Goal: Task Accomplishment & Management: Manage account settings

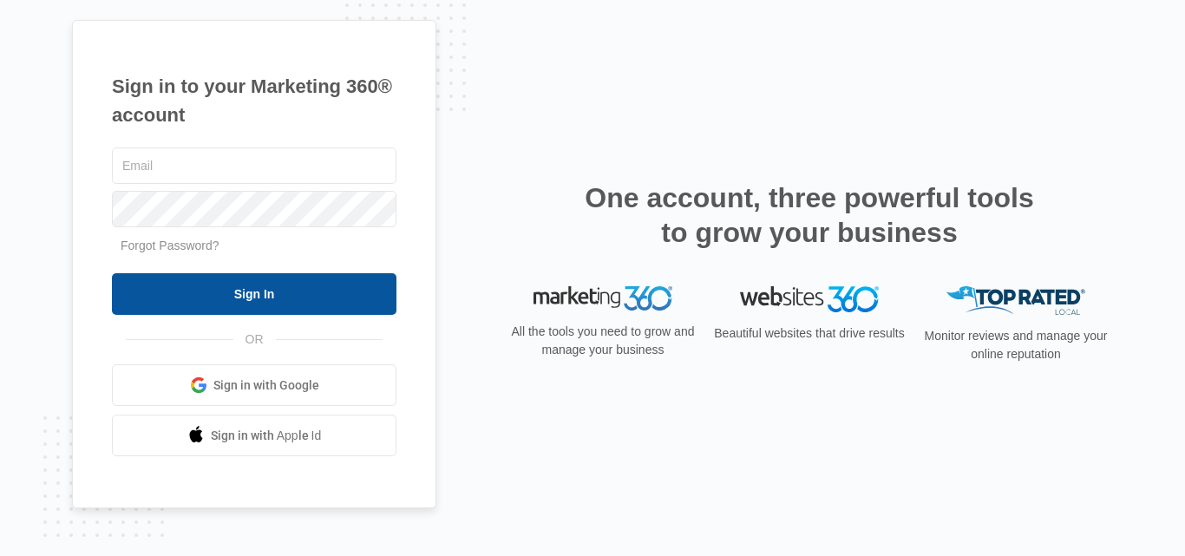
type input "[EMAIL_ADDRESS][DOMAIN_NAME]"
click at [266, 298] on input "Sign In" at bounding box center [254, 294] width 285 height 42
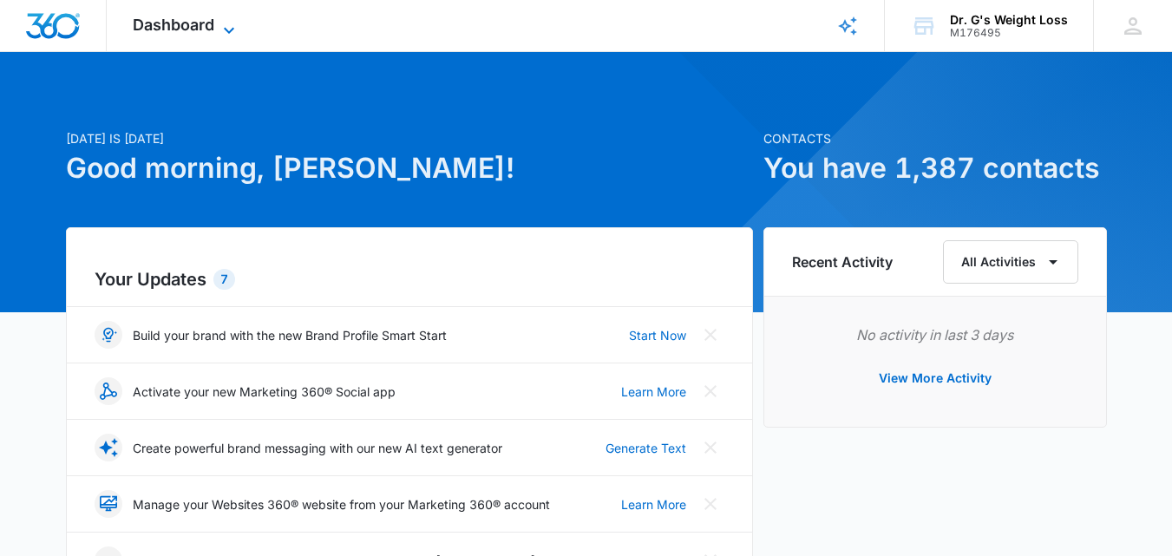
click at [171, 16] on span "Dashboard" at bounding box center [174, 25] width 82 height 18
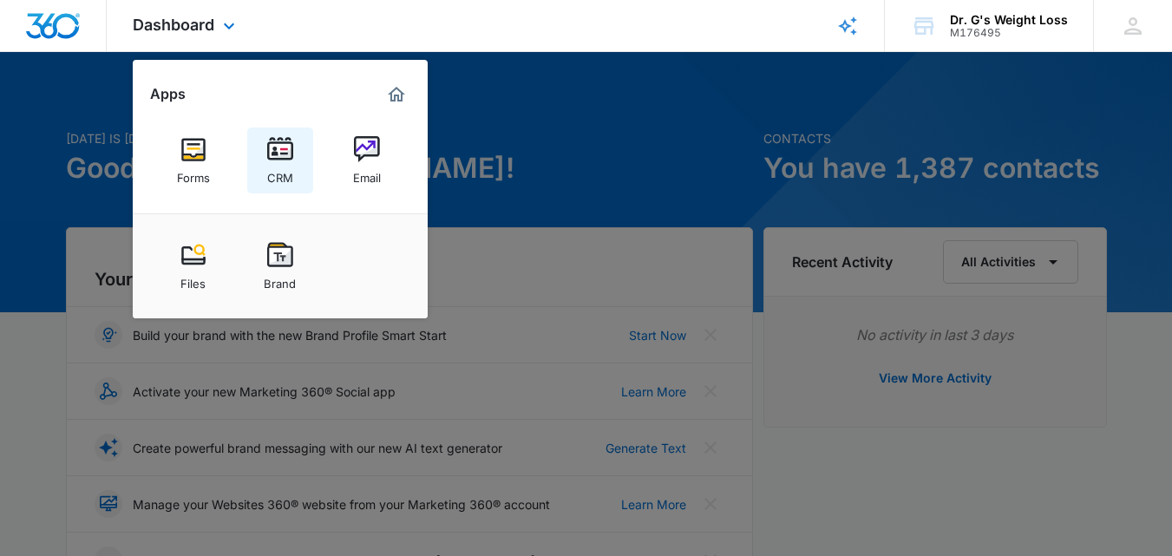
click at [292, 166] on div "CRM" at bounding box center [280, 173] width 26 height 23
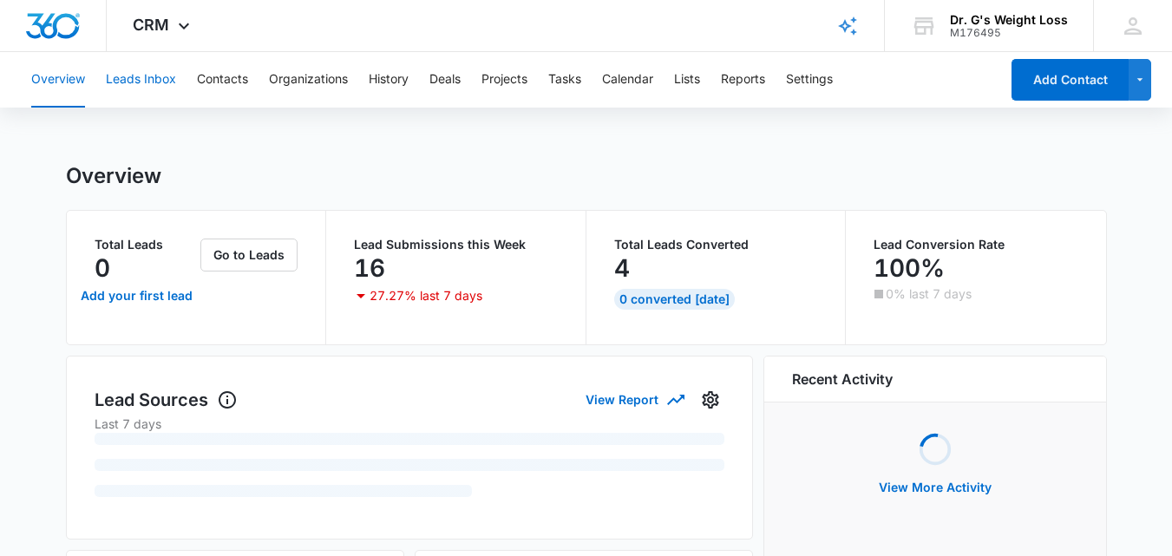
click at [141, 77] on button "Leads Inbox" at bounding box center [141, 80] width 70 height 56
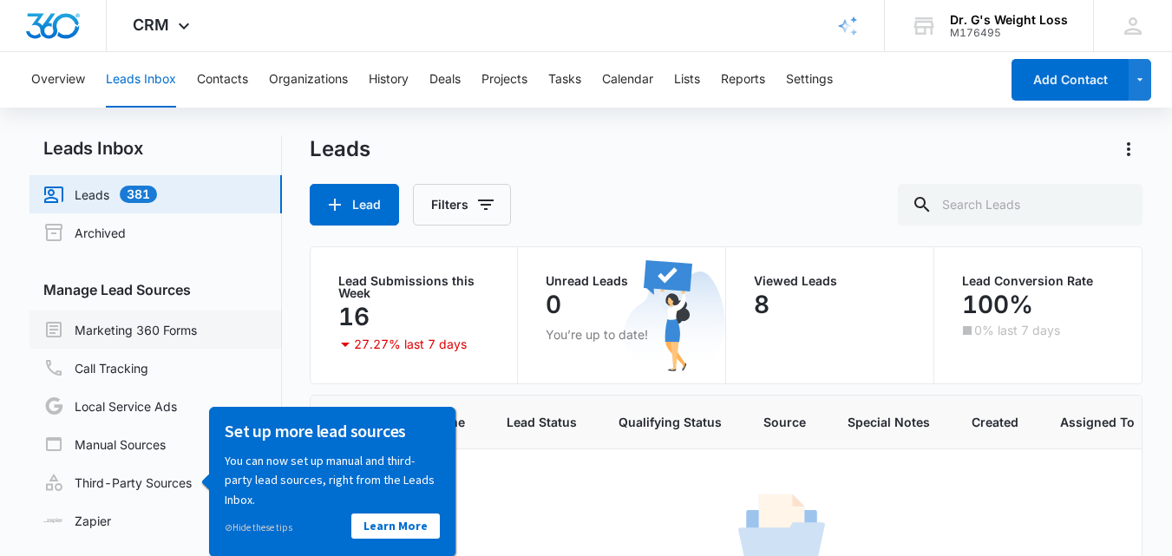
click at [116, 329] on link "Marketing 360 Forms" at bounding box center [120, 329] width 154 height 21
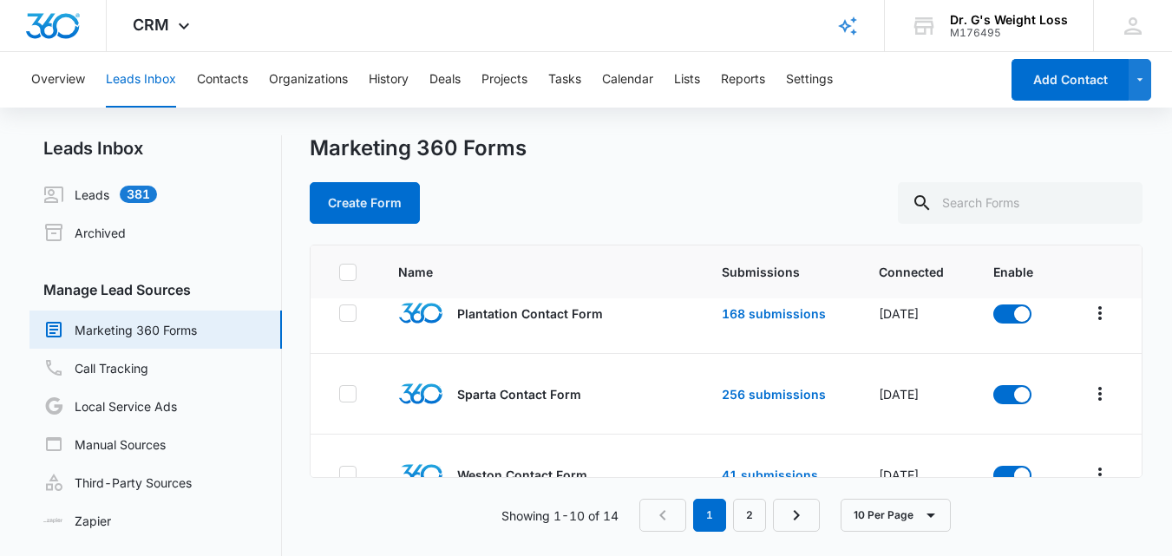
scroll to position [595, 0]
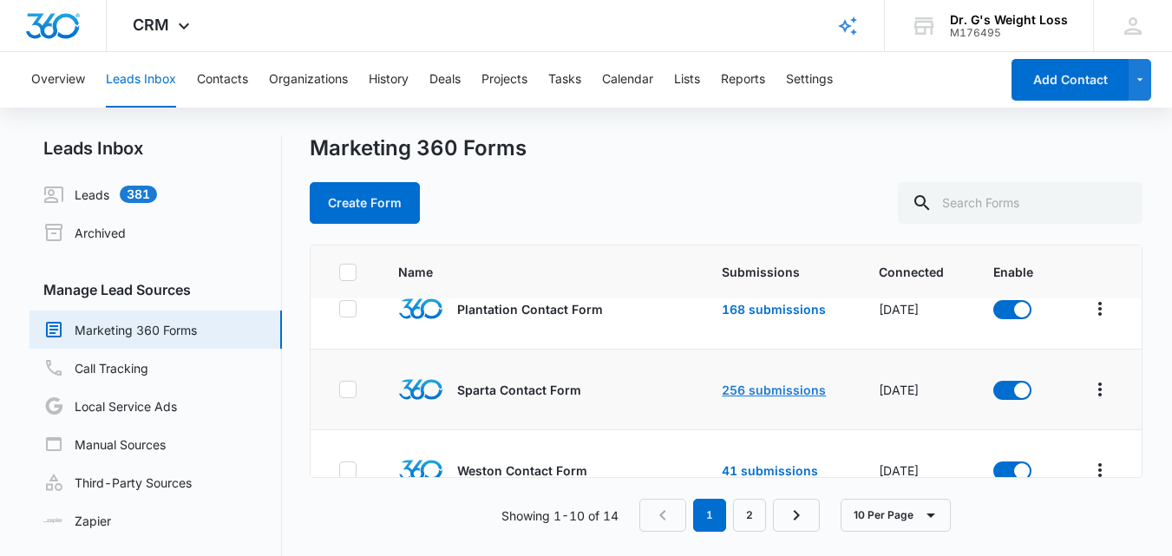
click at [744, 390] on link "256 submissions" at bounding box center [774, 390] width 104 height 15
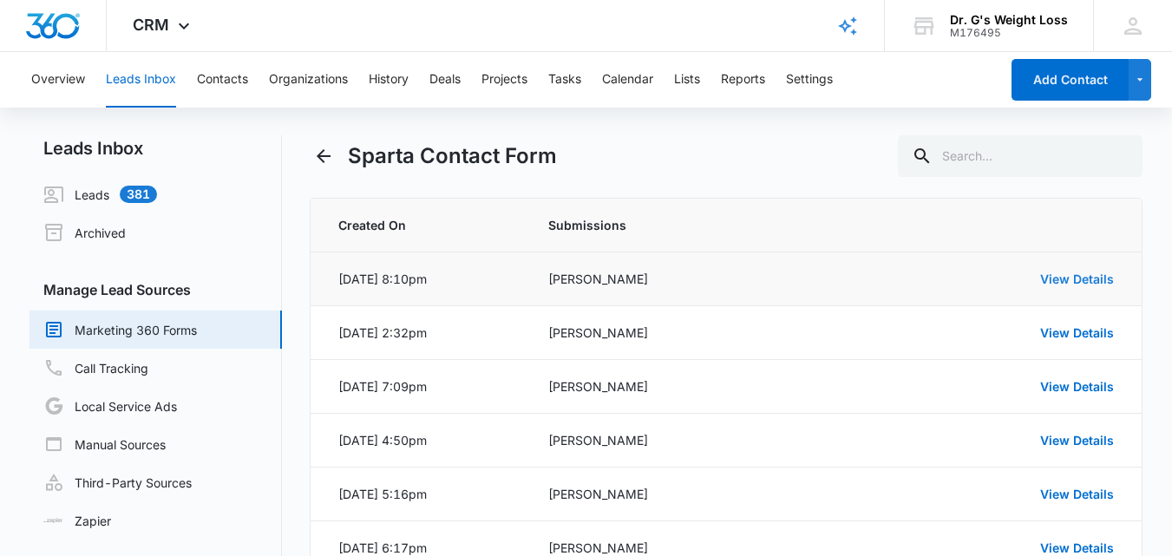
click at [1069, 274] on link "View Details" at bounding box center [1077, 278] width 74 height 15
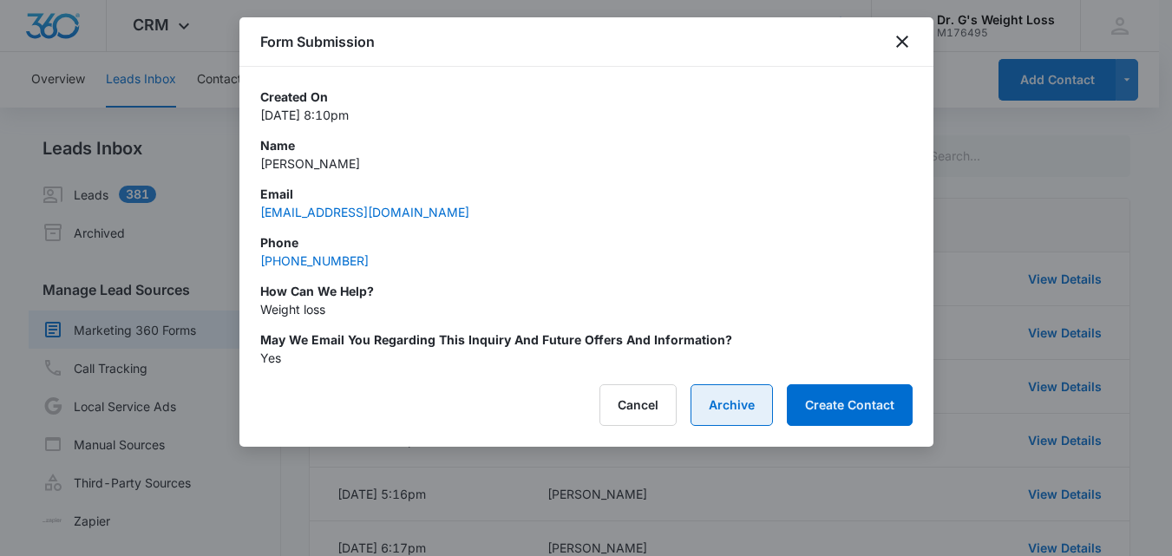
click at [716, 401] on button "Archive" at bounding box center [731, 405] width 82 height 42
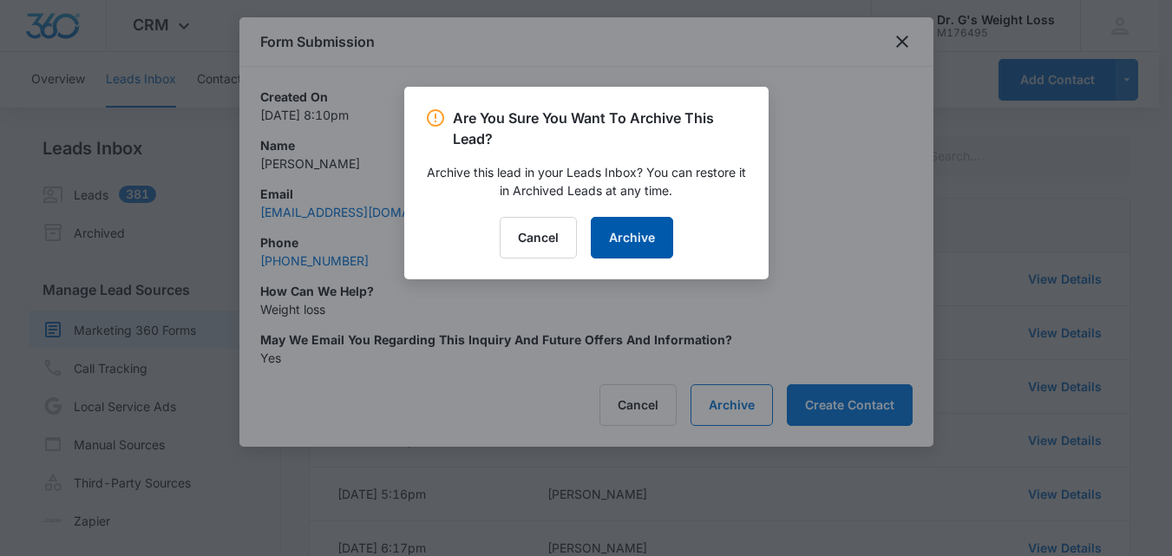
click at [635, 233] on button "Archive" at bounding box center [632, 238] width 82 height 42
